Goal: Information Seeking & Learning: Learn about a topic

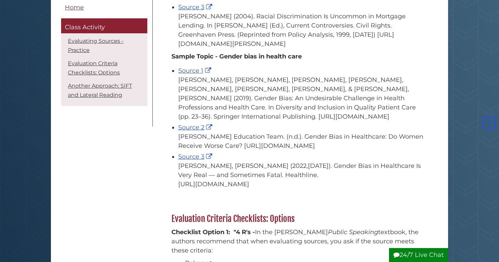
scroll to position [413, 0]
click at [186, 74] on link "Source 1" at bounding box center [195, 70] width 35 height 7
click at [193, 131] on link "Source 2" at bounding box center [196, 126] width 36 height 7
click at [193, 160] on link "Source 3" at bounding box center [196, 156] width 36 height 7
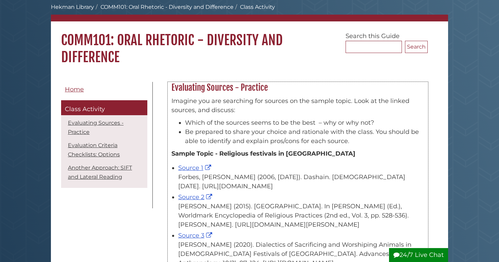
scroll to position [59, 0]
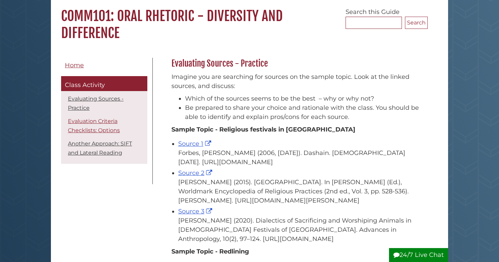
click at [99, 122] on link "Evaluation Criteria Checklists: Options" at bounding box center [94, 126] width 52 height 16
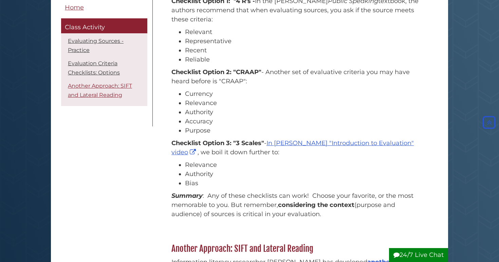
click at [100, 87] on link "Another Approach: SIFT and Lateral Reading" at bounding box center [100, 91] width 64 height 16
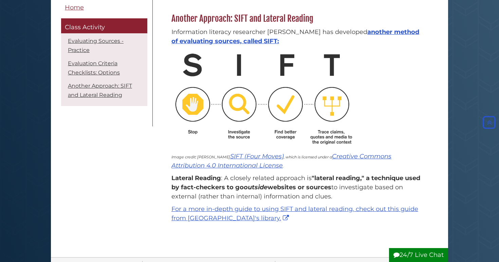
scroll to position [864, 0]
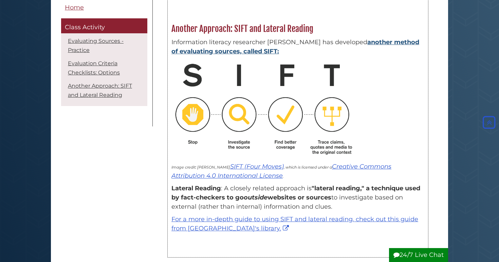
click at [234, 55] on link "another method of evaluating sources, called SIFT:" at bounding box center [296, 46] width 248 height 17
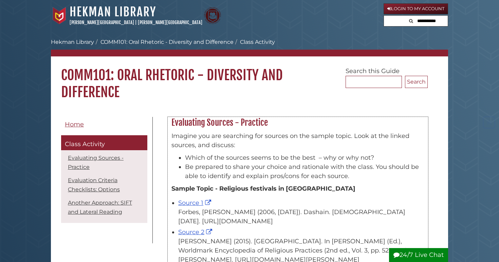
scroll to position [0, 0]
click at [81, 41] on link "Hekman Library" at bounding box center [72, 42] width 43 height 6
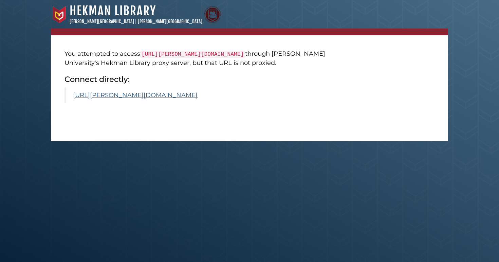
click at [176, 99] on link "https://calvin.primo.exlibrisgroup.com/permalink/01CALVIN_INST/1p09kqq/cdi_spri…" at bounding box center [135, 94] width 125 height 7
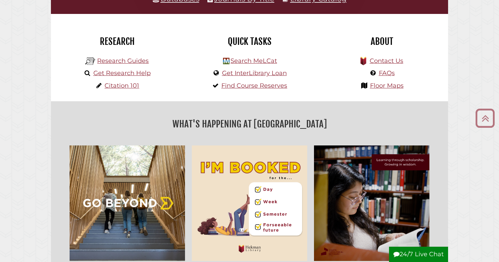
scroll to position [162, 0]
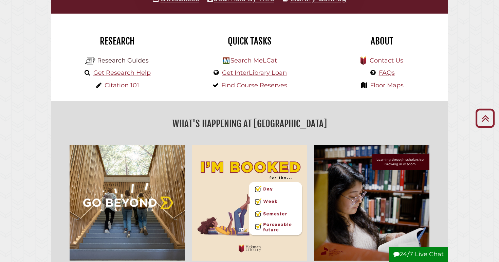
click at [141, 60] on link "Research Guides" at bounding box center [123, 60] width 52 height 7
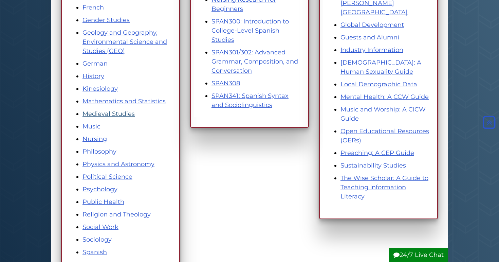
scroll to position [309, 0]
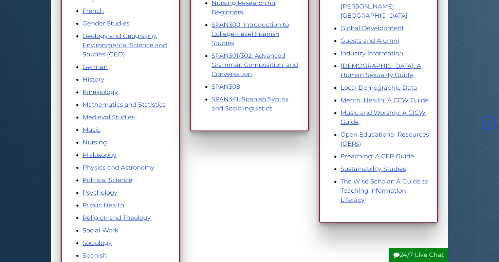
click at [98, 89] on link "Kinesiology" at bounding box center [100, 91] width 35 height 7
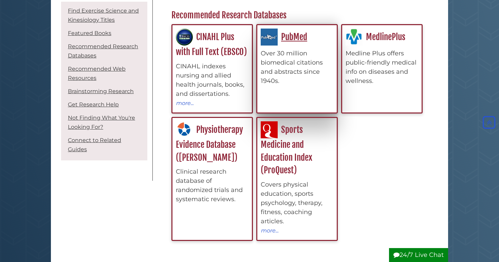
scroll to position [239, 0]
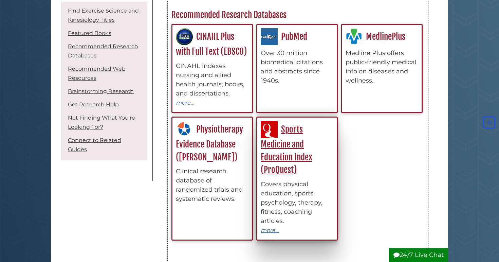
click at [274, 230] on button "more..." at bounding box center [270, 230] width 18 height 9
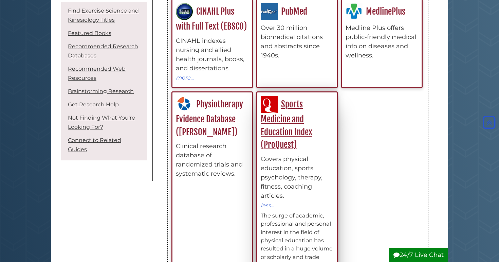
scroll to position [263, 0]
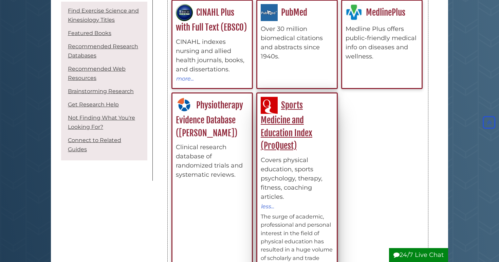
click at [284, 120] on link "Sports Medicine and Education Index (ProQuest)" at bounding box center [287, 125] width 52 height 51
